Goal: Task Accomplishment & Management: Use online tool/utility

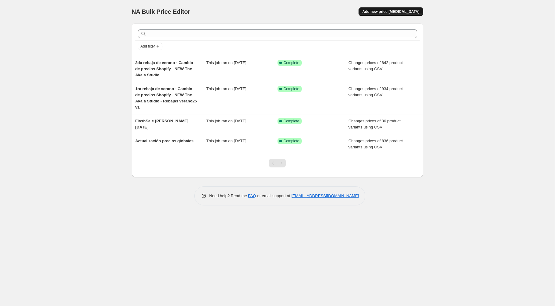
click at [398, 9] on button "Add new price [MEDICAL_DATA]" at bounding box center [390, 11] width 64 height 9
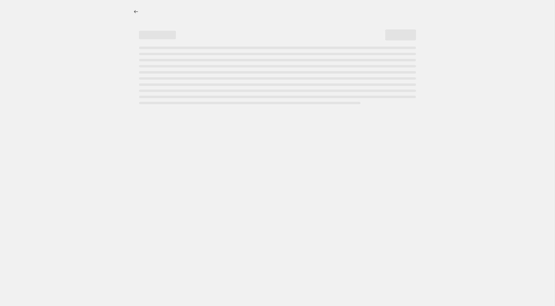
select select "percentage"
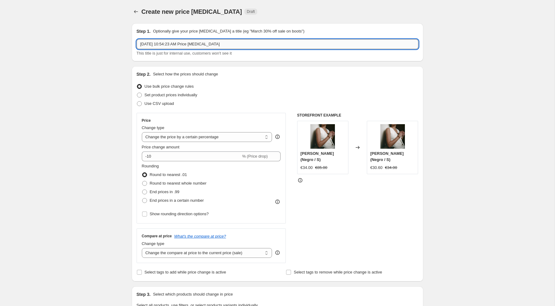
click at [197, 43] on input "[DATE] 10:54:23 AM Price [MEDICAL_DATA]" at bounding box center [278, 44] width 282 height 10
drag, startPoint x: 171, startPoint y: 45, endPoint x: 180, endPoint y: 45, distance: 9.5
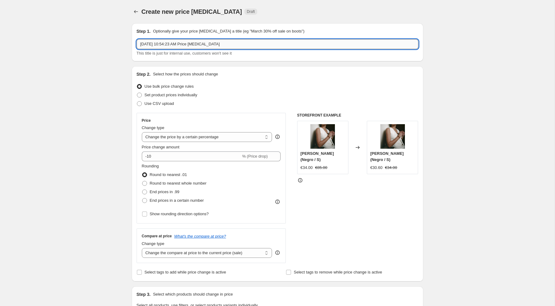
click at [180, 45] on input "Sep 4, 2025, 10:54:23 AM Price change job" at bounding box center [278, 44] width 282 height 10
drag, startPoint x: 165, startPoint y: 44, endPoint x: 281, endPoint y: 44, distance: 116.0
click at [281, 44] on input "Sep 4, 2025, 10:54:23 AM Price change job" at bounding box center [278, 44] width 282 height 10
type input "Sep 4, 2025, Precios Sept.25"
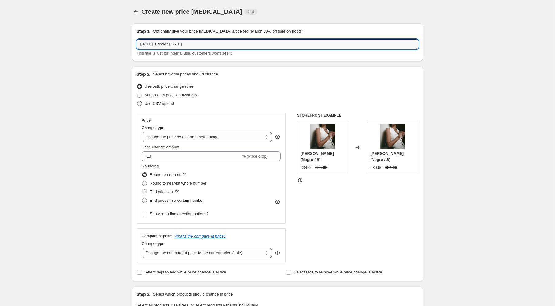
click at [167, 104] on span "Use CSV upload" at bounding box center [158, 103] width 29 height 5
click at [137, 102] on input "Use CSV upload" at bounding box center [137, 101] width 0 height 0
radio input "true"
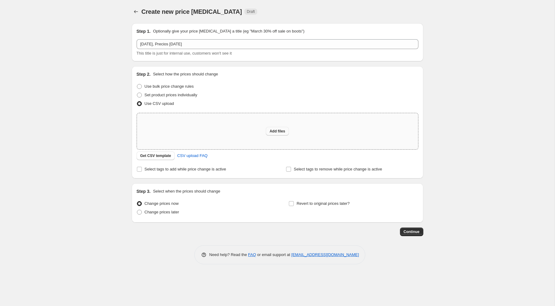
click at [277, 133] on span "Add files" at bounding box center [277, 131] width 16 height 5
type input "C:\fakepath\Cambio de precios Shopify - NEW The Akala Studio - Precios SEPT.25.…"
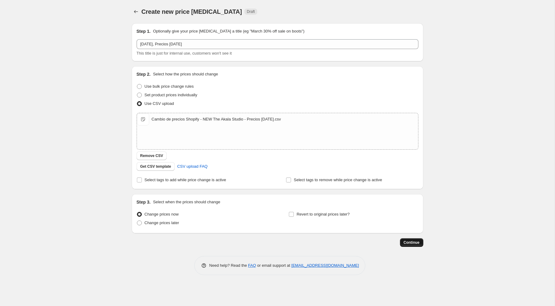
click at [414, 239] on button "Continue" at bounding box center [411, 242] width 23 height 9
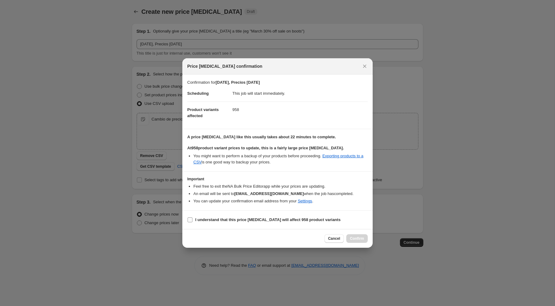
click at [204, 219] on b "I understand that this price change job will affect 958 product variants" at bounding box center [267, 219] width 145 height 5
click at [192, 219] on input "I understand that this price change job will affect 958 product variants" at bounding box center [189, 219] width 5 height 5
checkbox input "true"
click at [357, 240] on span "Confirm" at bounding box center [357, 238] width 14 height 5
